Goal: Information Seeking & Learning: Learn about a topic

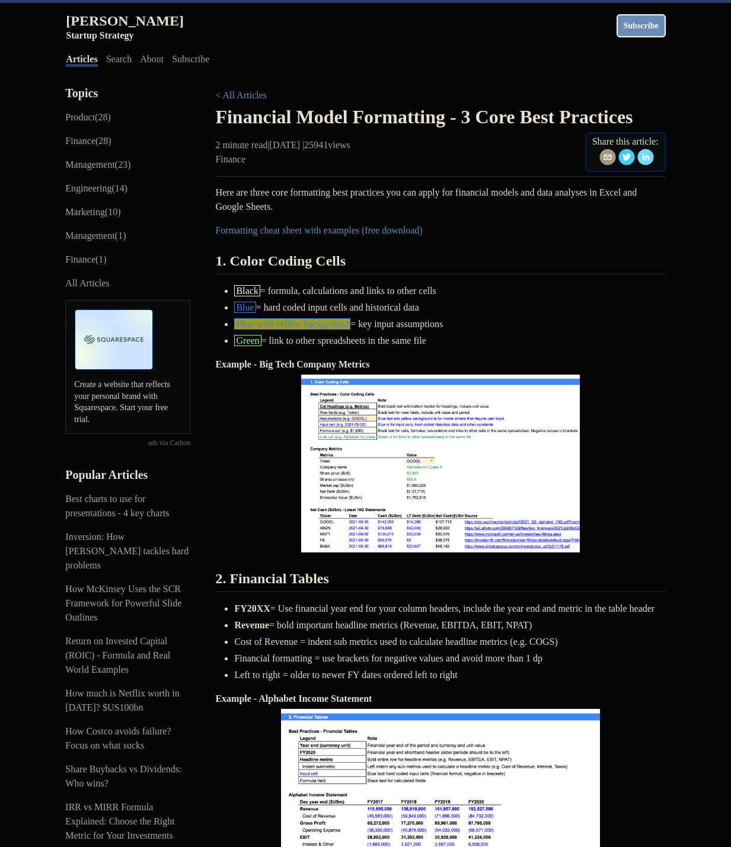
click at [478, 420] on img at bounding box center [440, 464] width 285 height 184
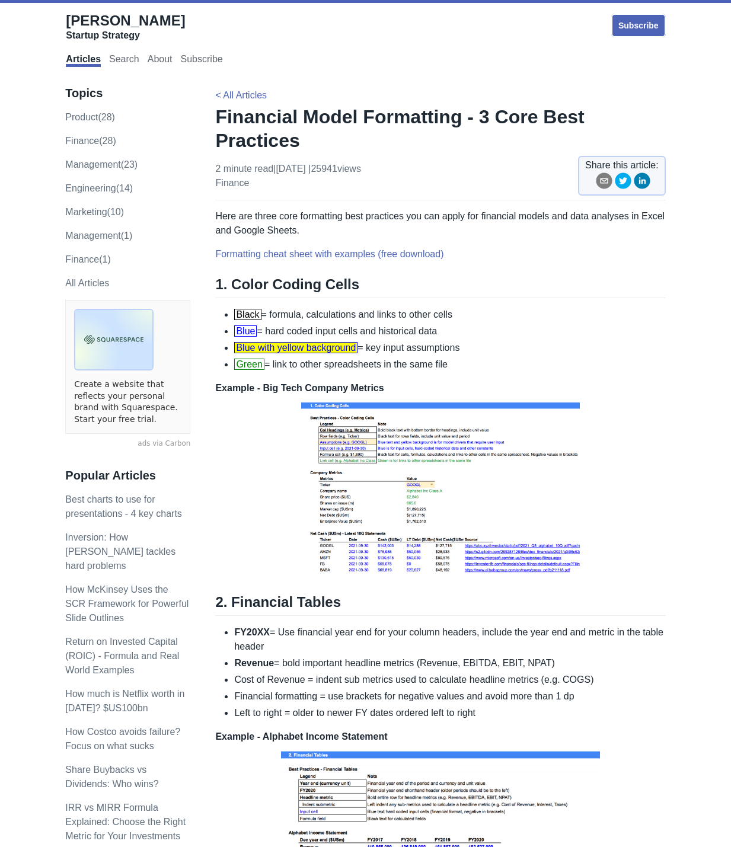
click at [406, 656] on li "Revenue = bold important headline metrics (Revenue, EBITDA, EBIT, NPAT)" at bounding box center [449, 663] width 431 height 14
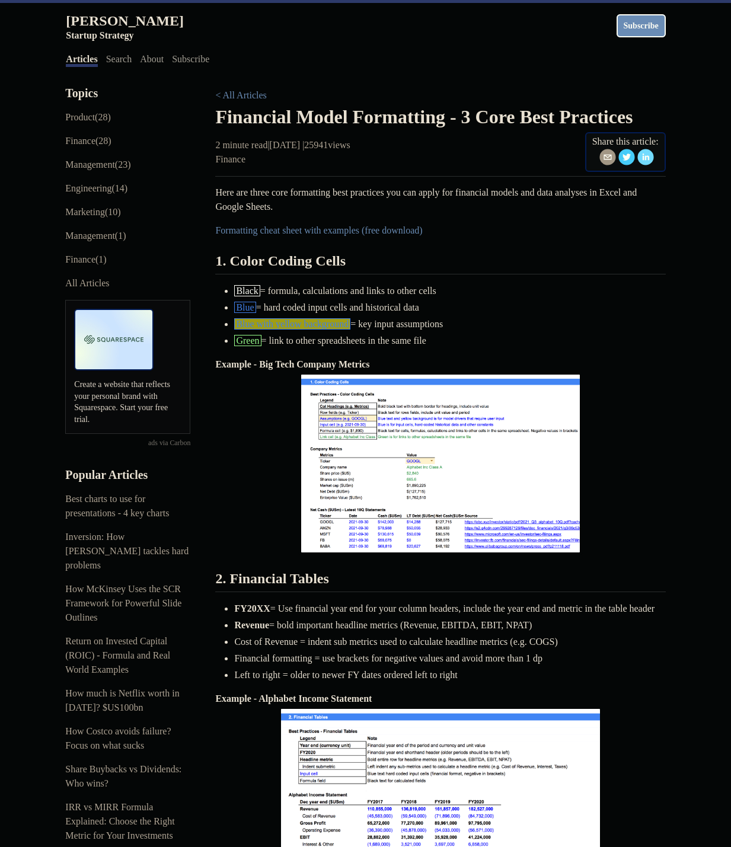
click at [653, 328] on li "Blue with yellow background = key input assumptions" at bounding box center [449, 324] width 431 height 14
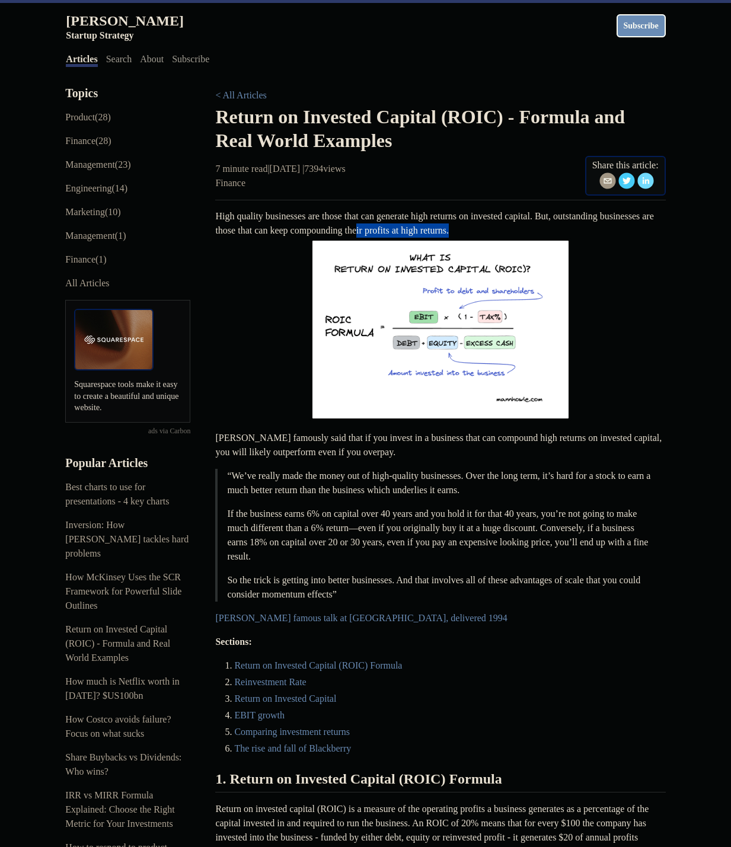
drag, startPoint x: 431, startPoint y: 227, endPoint x: 538, endPoint y: 232, distance: 107.4
click at [538, 232] on p "High quality businesses are those that can generate high returns on invested ca…" at bounding box center [440, 315] width 450 height 212
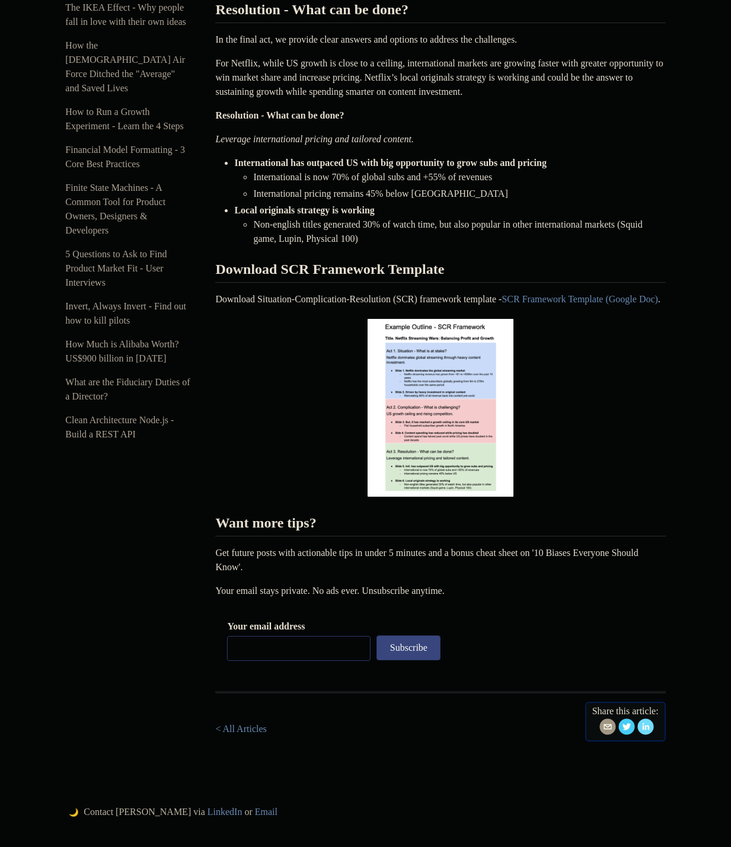
scroll to position [1368, 0]
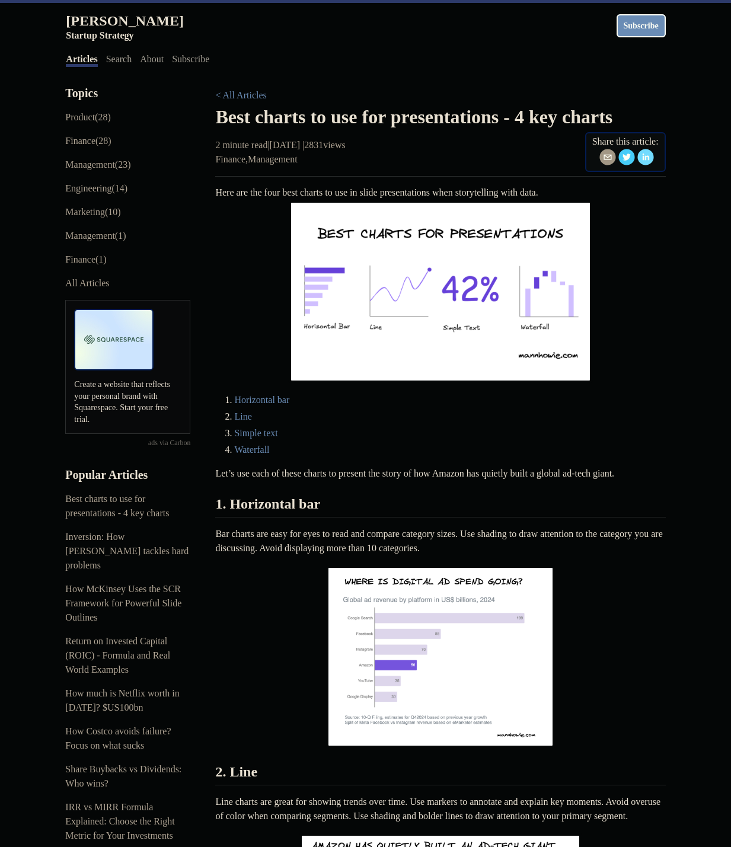
scroll to position [158, 0]
